Goal: Entertainment & Leisure: Consume media (video, audio)

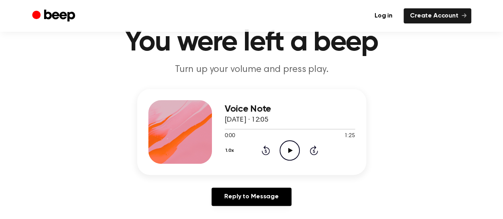
scroll to position [79, 0]
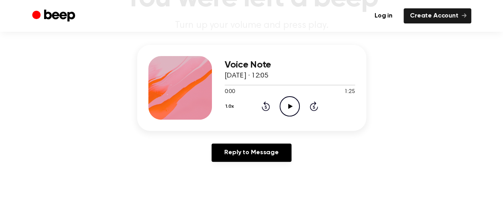
click at [296, 102] on icon "Play Audio" at bounding box center [289, 106] width 20 height 20
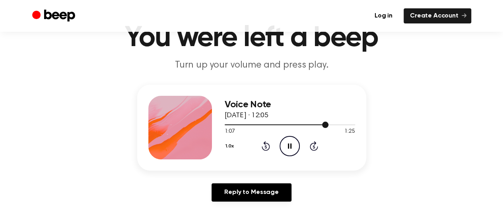
click at [305, 123] on div at bounding box center [289, 124] width 130 height 6
click at [284, 124] on div at bounding box center [265, 124] width 82 height 1
click at [289, 147] on icon at bounding box center [290, 145] width 4 height 5
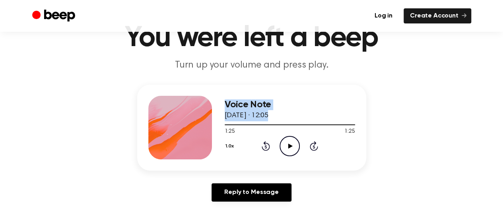
drag, startPoint x: 250, startPoint y: 125, endPoint x: 209, endPoint y: 120, distance: 40.9
click at [209, 120] on div "Voice Note [DATE] · 12:05 1:25 1:25 Your browser does not support the [object O…" at bounding box center [251, 128] width 229 height 86
click at [354, 125] on span at bounding box center [351, 125] width 6 height 6
drag, startPoint x: 352, startPoint y: 123, endPoint x: 233, endPoint y: 123, distance: 119.2
click at [233, 123] on div at bounding box center [289, 124] width 130 height 6
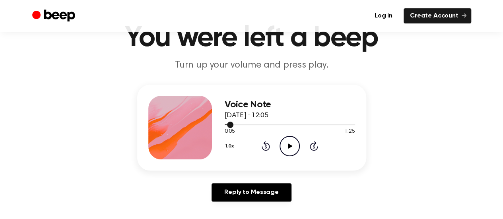
click at [290, 124] on div at bounding box center [289, 124] width 130 height 1
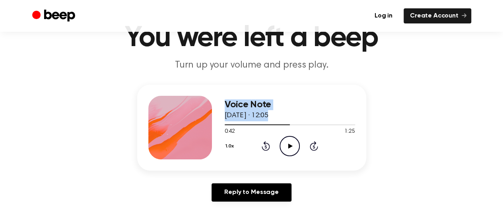
drag, startPoint x: 270, startPoint y: 122, endPoint x: 209, endPoint y: 122, distance: 60.8
click at [209, 122] on div "Voice Note [DATE] · 12:05 0:42 1:25 Your browser does not support the [object O…" at bounding box center [251, 128] width 229 height 86
click at [226, 121] on div at bounding box center [289, 124] width 130 height 6
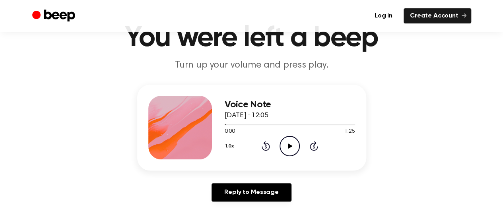
click at [287, 147] on icon "Play Audio" at bounding box center [289, 146] width 20 height 20
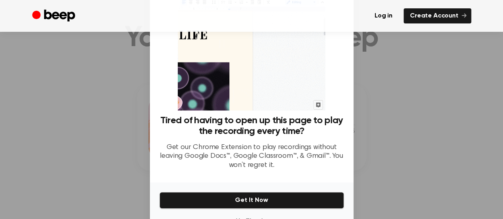
scroll to position [68, 0]
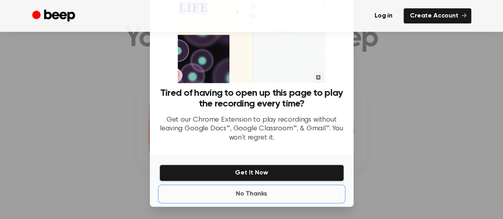
click at [255, 200] on button "No Thanks" at bounding box center [251, 194] width 184 height 16
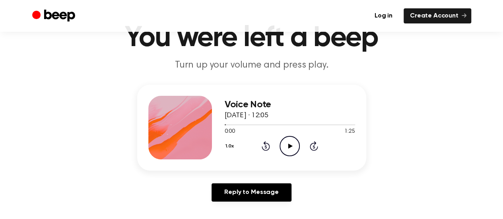
click at [286, 140] on icon "Play Audio" at bounding box center [289, 146] width 20 height 20
